Goal: Use online tool/utility: Utilize a website feature to perform a specific function

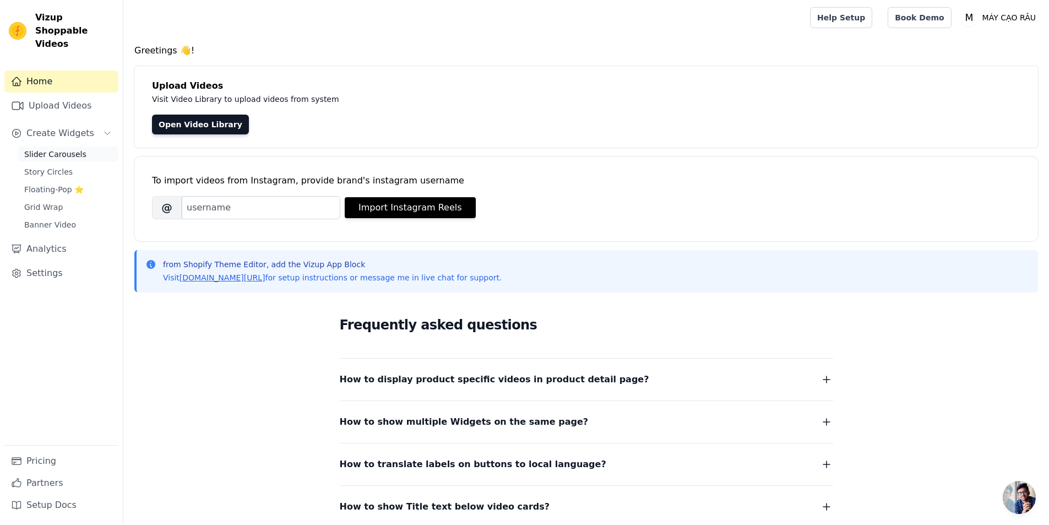
click at [64, 149] on span "Slider Carousels" at bounding box center [55, 154] width 62 height 11
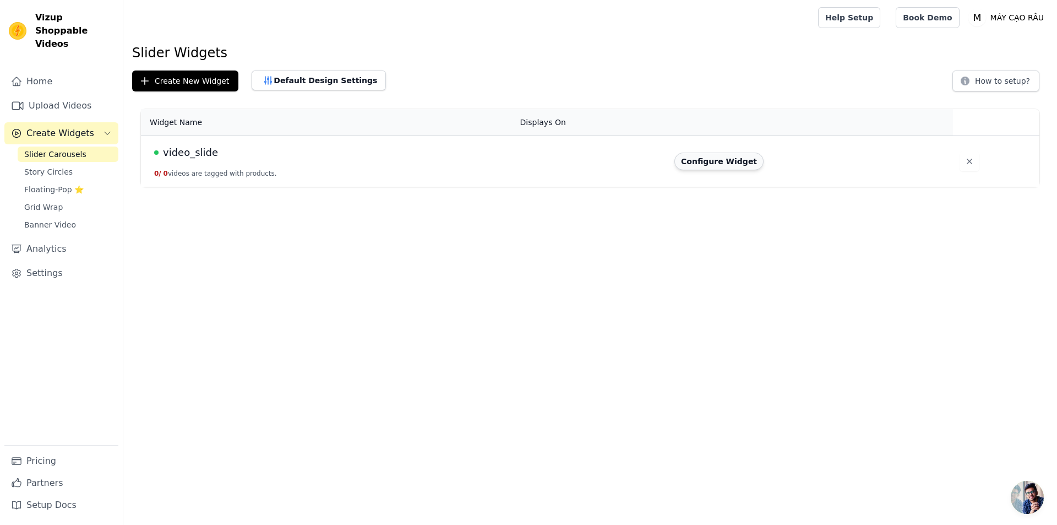
click at [706, 156] on button "Configure Widget" at bounding box center [718, 161] width 89 height 18
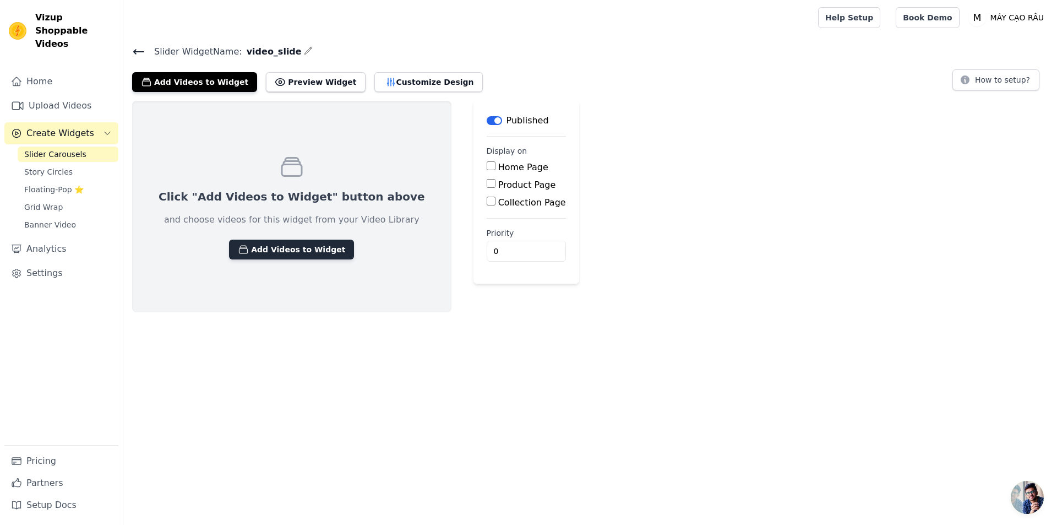
click at [279, 244] on button "Add Videos to Widget" at bounding box center [291, 249] width 125 height 20
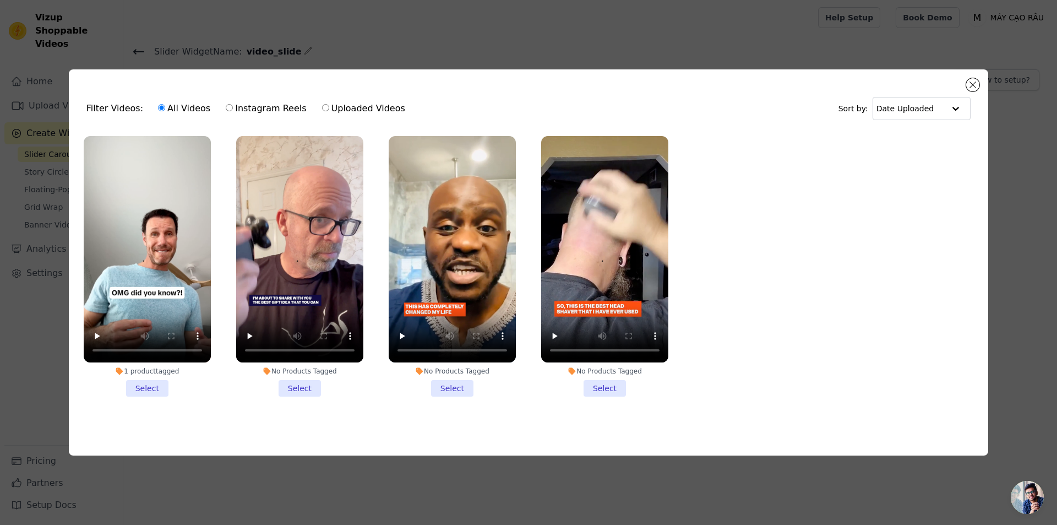
click at [158, 381] on li "1 product tagged Select" at bounding box center [147, 266] width 127 height 260
click at [0, 0] on input "1 product tagged Select" at bounding box center [0, 0] width 0 height 0
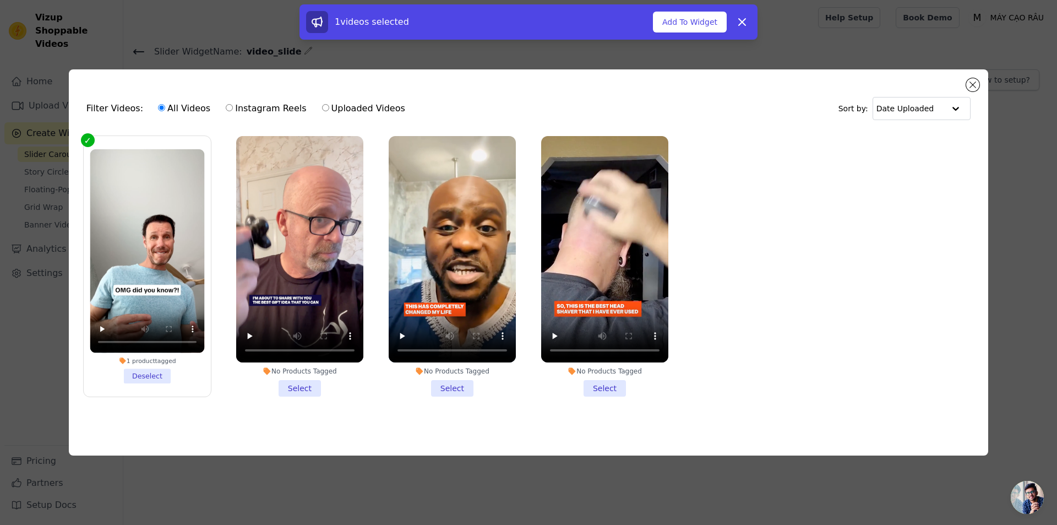
click at [295, 389] on li "No Products Tagged Select" at bounding box center [299, 266] width 127 height 260
click at [0, 0] on input "No Products Tagged Select" at bounding box center [0, 0] width 0 height 0
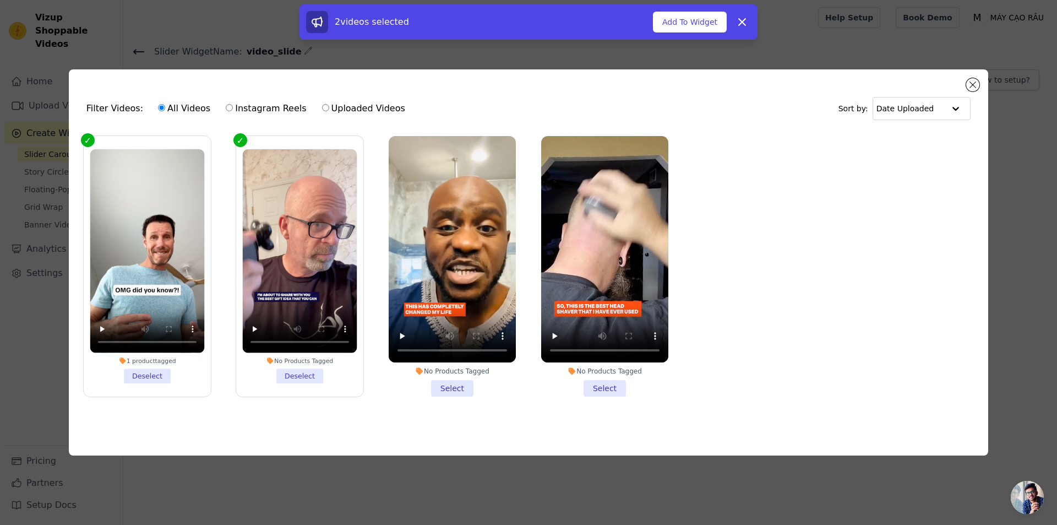
drag, startPoint x: 474, startPoint y: 380, endPoint x: 468, endPoint y: 383, distance: 6.2
click at [474, 379] on li "No Products Tagged Select" at bounding box center [452, 266] width 127 height 260
click at [0, 0] on input "No Products Tagged Select" at bounding box center [0, 0] width 0 height 0
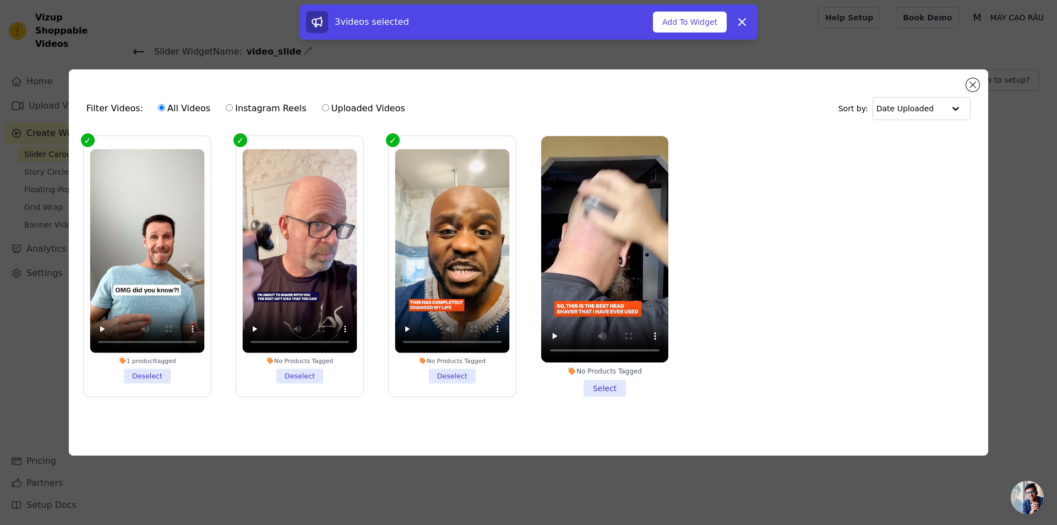
click at [610, 386] on li "No Products Tagged Select" at bounding box center [604, 266] width 127 height 260
click at [0, 0] on input "No Products Tagged Select" at bounding box center [0, 0] width 0 height 0
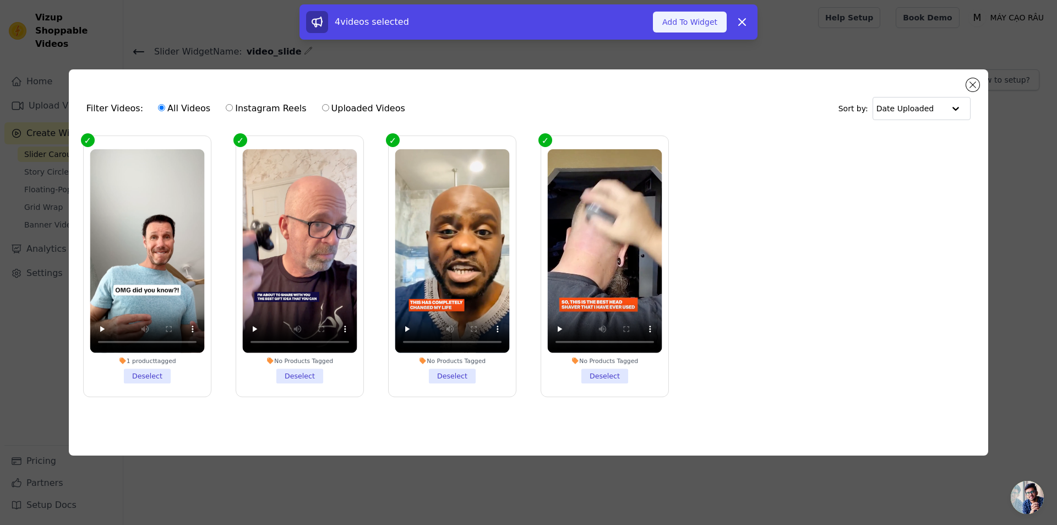
click at [700, 28] on button "Add To Widget" at bounding box center [690, 22] width 74 height 21
